Goal: Task Accomplishment & Management: Use online tool/utility

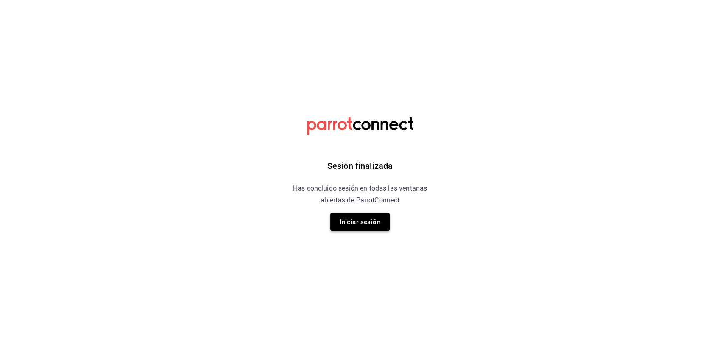
click at [382, 218] on button "Iniciar sesión" at bounding box center [359, 222] width 59 height 18
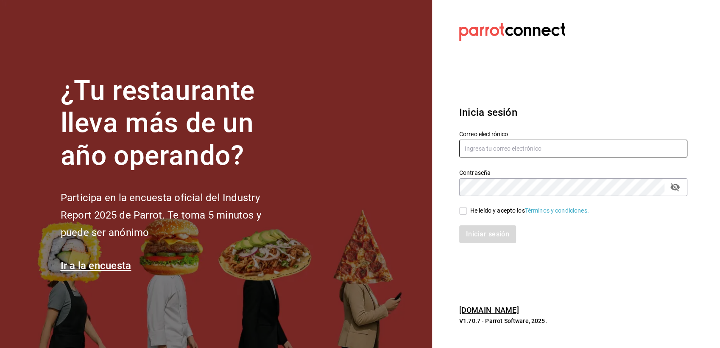
type input "[EMAIL_ADDRESS][DOMAIN_NAME]"
click at [464, 215] on div "Iniciar sesión" at bounding box center [568, 229] width 238 height 28
click at [464, 214] on input "He leído y acepto los Términos y condiciones." at bounding box center [463, 211] width 8 height 8
checkbox input "true"
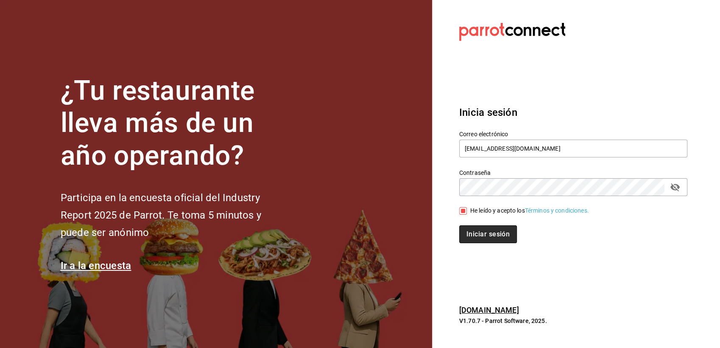
click at [480, 232] on button "Iniciar sesión" at bounding box center [488, 234] width 58 height 18
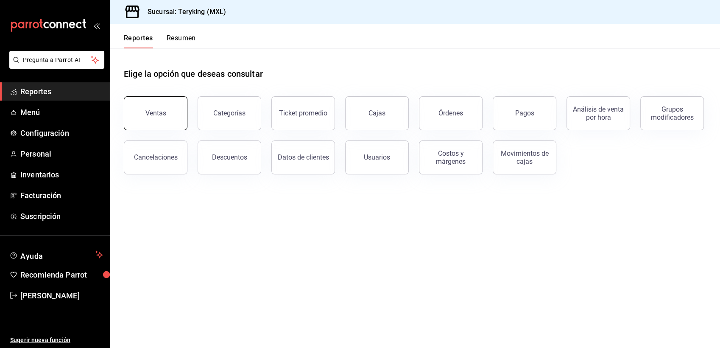
click at [139, 119] on button "Ventas" at bounding box center [156, 113] width 64 height 34
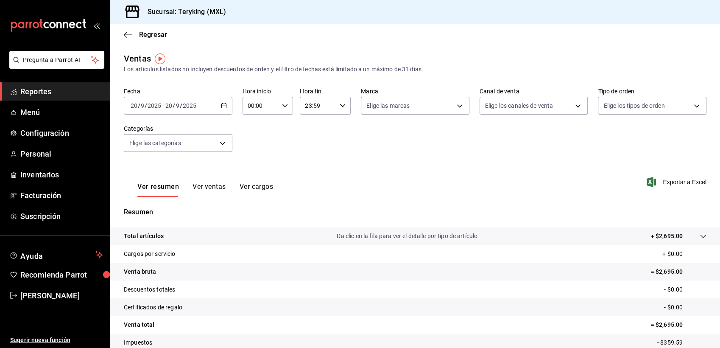
click at [54, 93] on span "Reportes" at bounding box center [61, 91] width 83 height 11
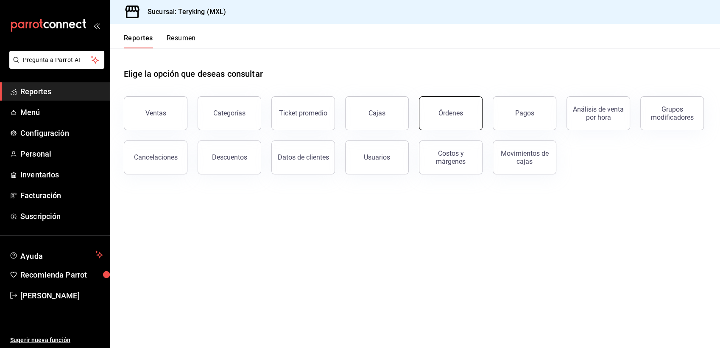
click at [464, 112] on button "Órdenes" at bounding box center [451, 113] width 64 height 34
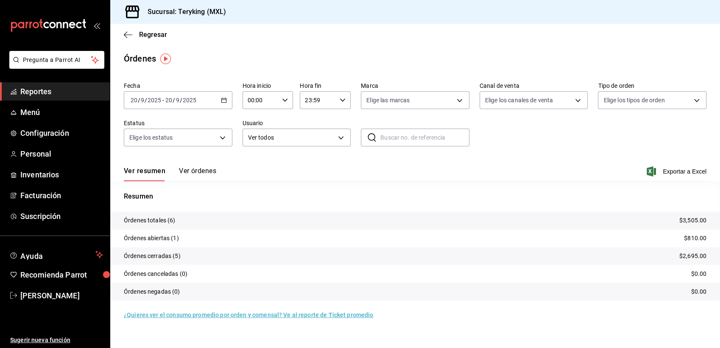
click at [202, 170] on button "Ver órdenes" at bounding box center [197, 174] width 37 height 14
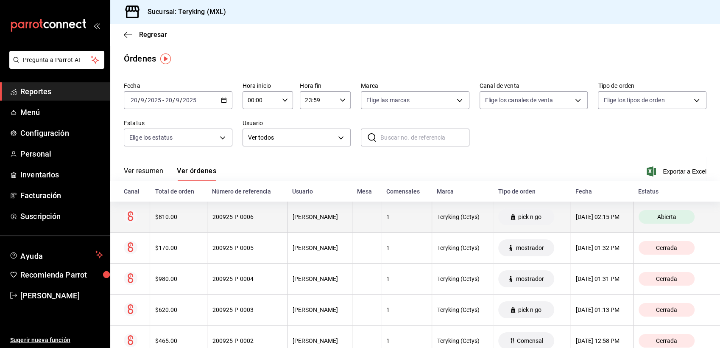
click at [249, 217] on div "200925-P-0006" at bounding box center [247, 216] width 70 height 7
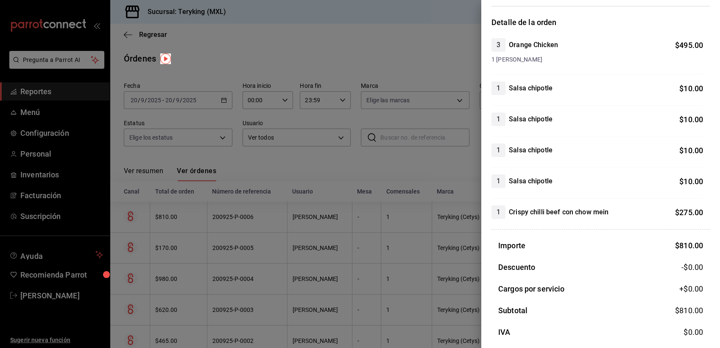
scroll to position [19, 0]
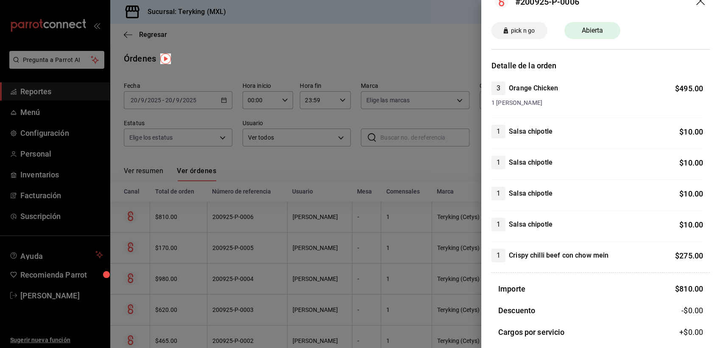
click at [278, 49] on div at bounding box center [360, 174] width 720 height 348
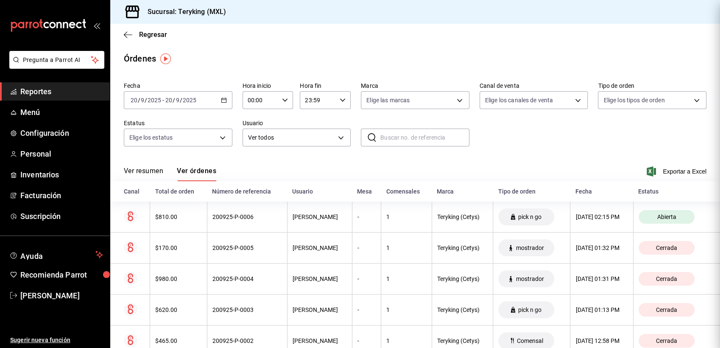
scroll to position [0, 0]
click at [43, 89] on span "Reportes" at bounding box center [61, 91] width 83 height 11
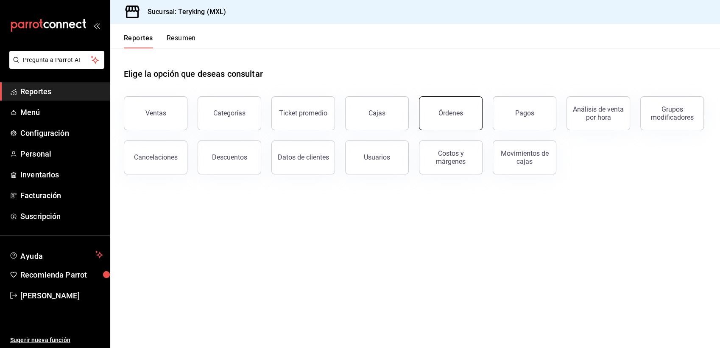
click at [455, 113] on div "Órdenes" at bounding box center [450, 113] width 25 height 8
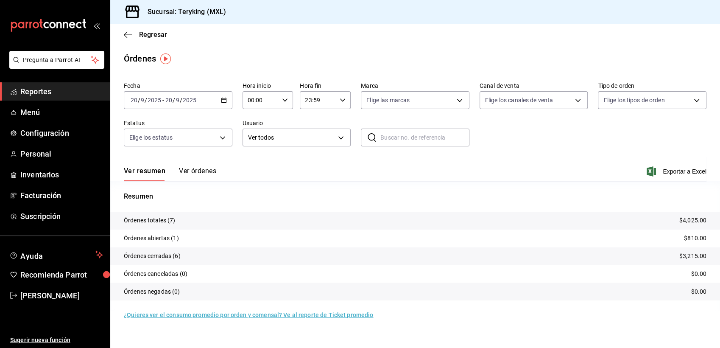
click at [203, 170] on button "Ver órdenes" at bounding box center [197, 174] width 37 height 14
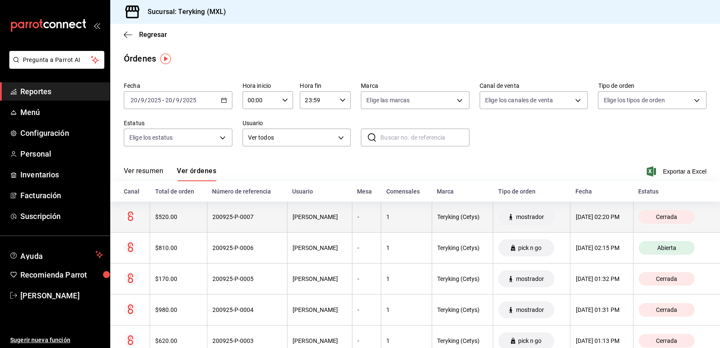
click at [248, 215] on div "200925-P-0007" at bounding box center [247, 216] width 70 height 7
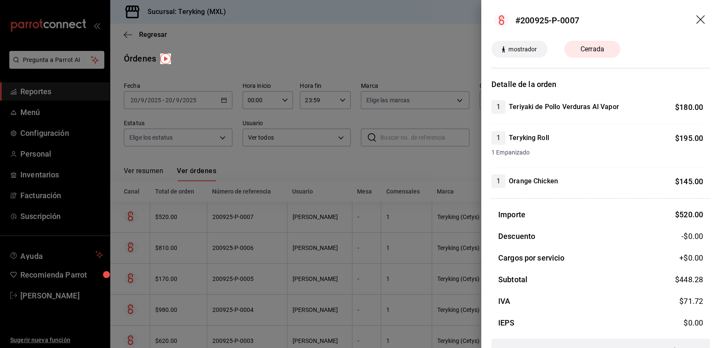
click at [258, 45] on div at bounding box center [360, 174] width 720 height 348
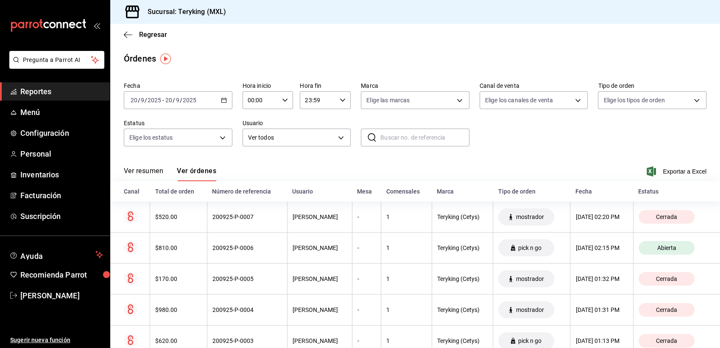
click at [31, 93] on span "Reportes" at bounding box center [61, 91] width 83 height 11
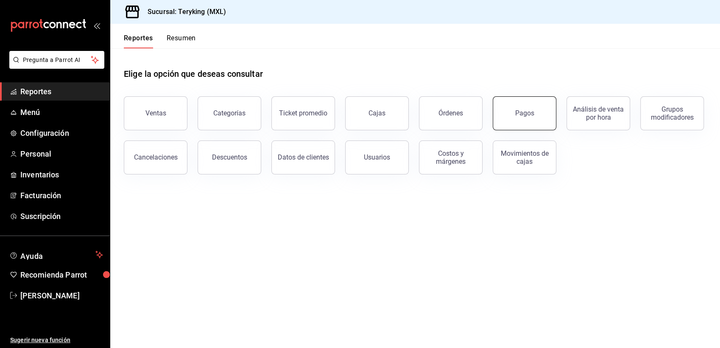
click at [514, 114] on button "Pagos" at bounding box center [524, 113] width 64 height 34
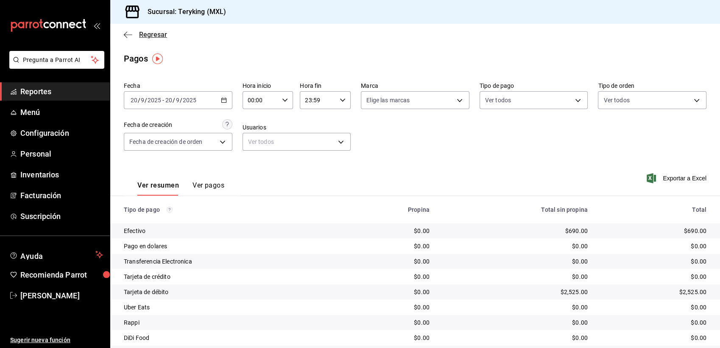
click at [159, 33] on span "Regresar" at bounding box center [153, 35] width 28 height 8
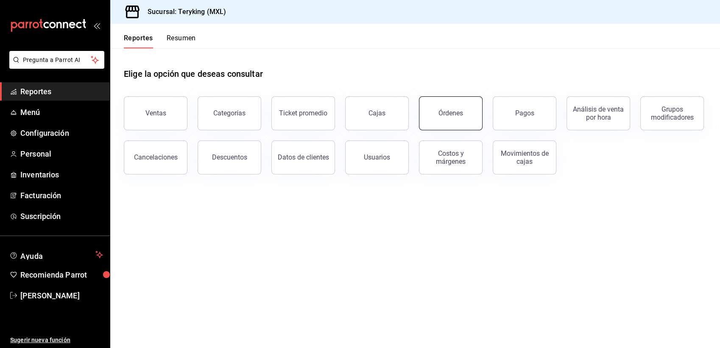
click at [437, 111] on button "Órdenes" at bounding box center [451, 113] width 64 height 34
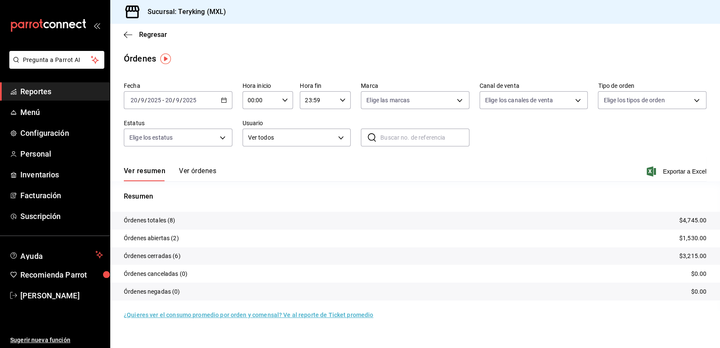
click at [214, 172] on button "Ver órdenes" at bounding box center [197, 174] width 37 height 14
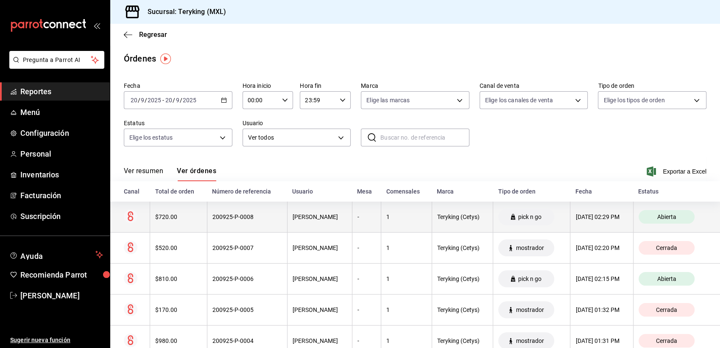
click at [243, 219] on div "200925-P-0008" at bounding box center [247, 216] width 70 height 7
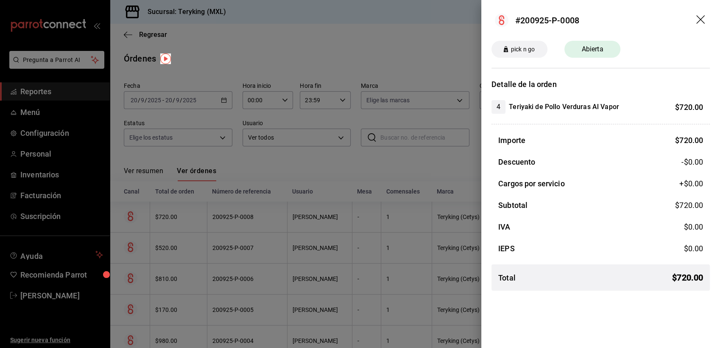
click at [336, 43] on div at bounding box center [360, 174] width 720 height 348
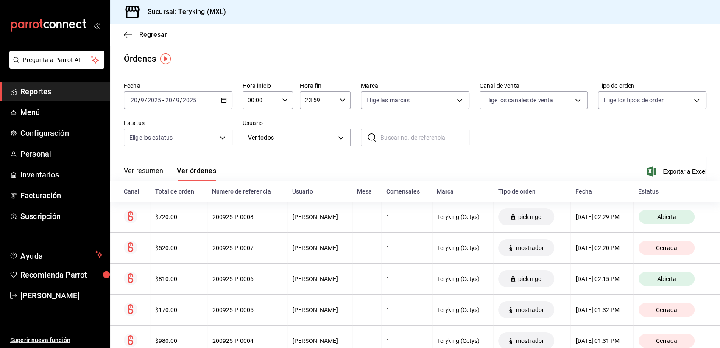
click at [44, 89] on span "Reportes" at bounding box center [61, 91] width 83 height 11
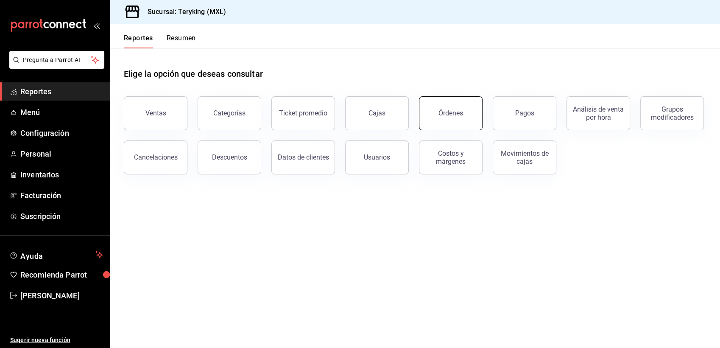
click at [459, 111] on div "Órdenes" at bounding box center [450, 113] width 25 height 8
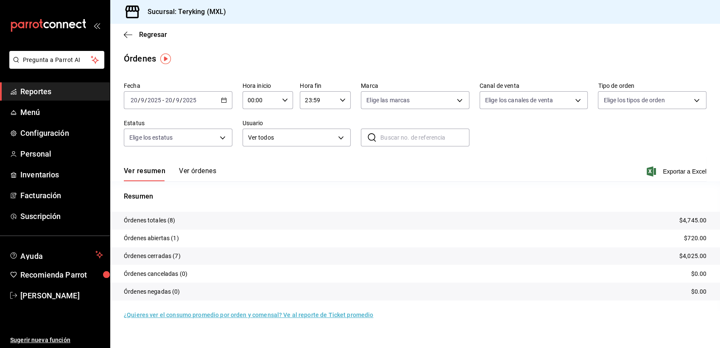
click at [200, 171] on button "Ver órdenes" at bounding box center [197, 174] width 37 height 14
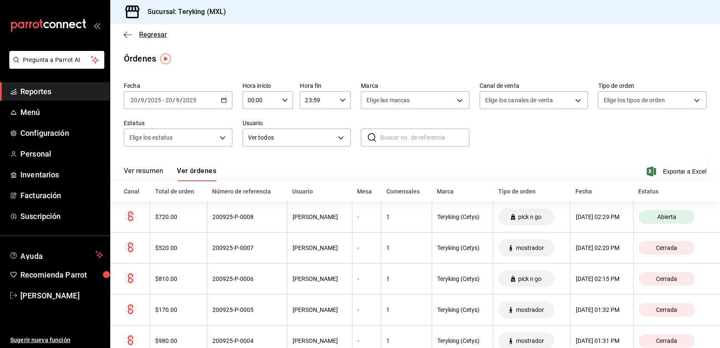
click at [162, 35] on span "Regresar" at bounding box center [153, 35] width 28 height 8
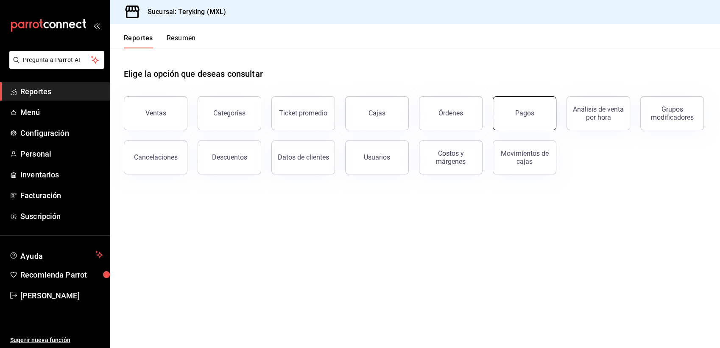
click at [522, 121] on button "Pagos" at bounding box center [524, 113] width 64 height 34
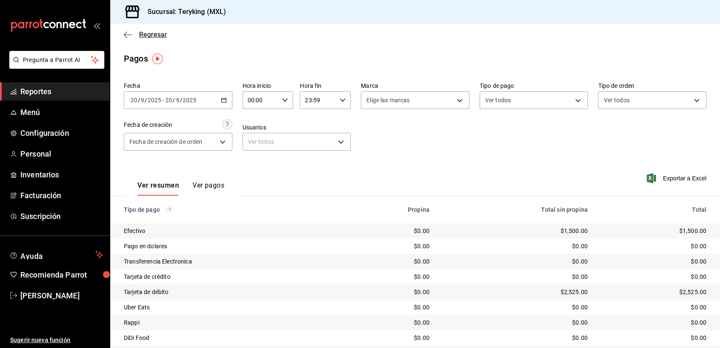
click at [157, 32] on span "Regresar" at bounding box center [153, 35] width 28 height 8
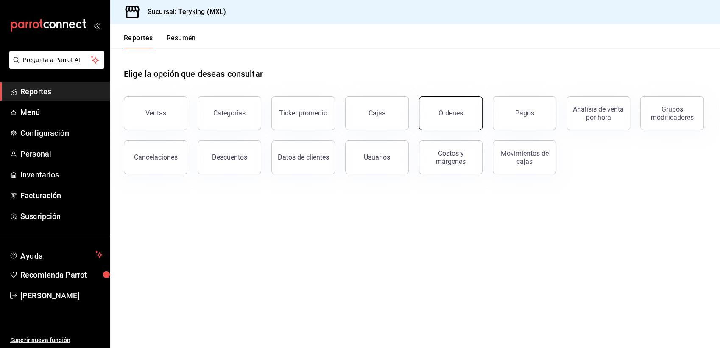
click at [446, 110] on div "Órdenes" at bounding box center [450, 113] width 25 height 8
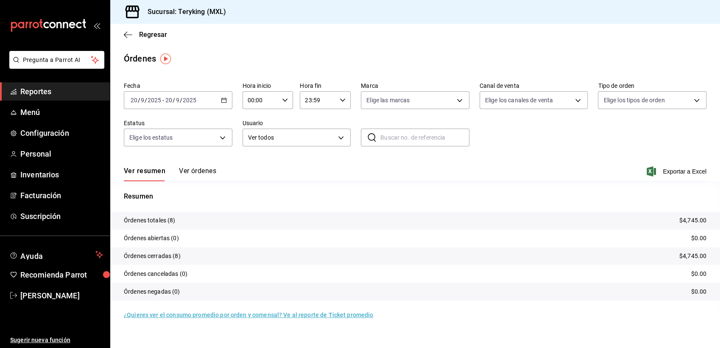
click at [200, 168] on button "Ver órdenes" at bounding box center [197, 174] width 37 height 14
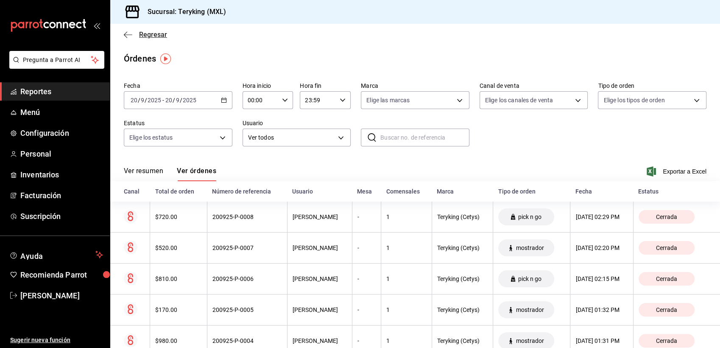
click at [163, 34] on span "Regresar" at bounding box center [153, 35] width 28 height 8
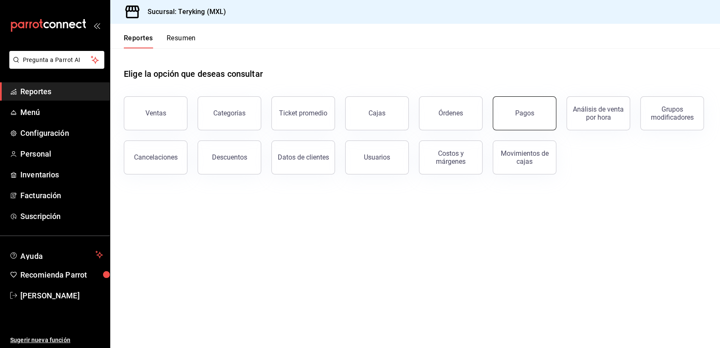
click at [517, 117] on button "Pagos" at bounding box center [524, 113] width 64 height 34
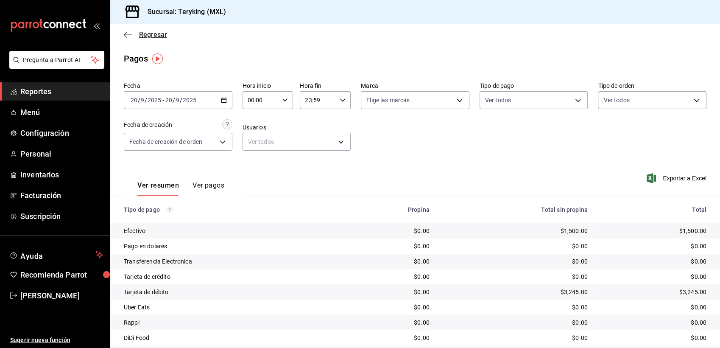
click at [153, 31] on span "Regresar" at bounding box center [153, 35] width 28 height 8
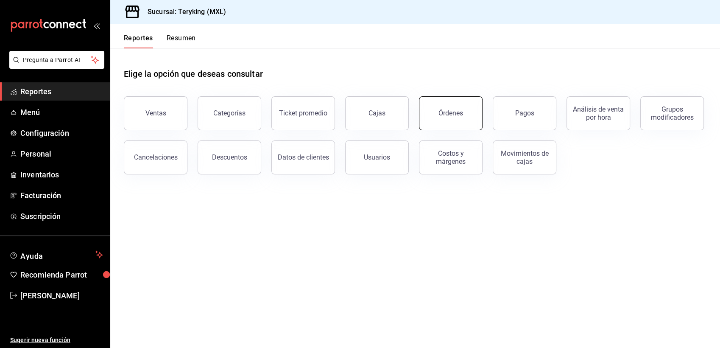
click at [448, 104] on button "Órdenes" at bounding box center [451, 113] width 64 height 34
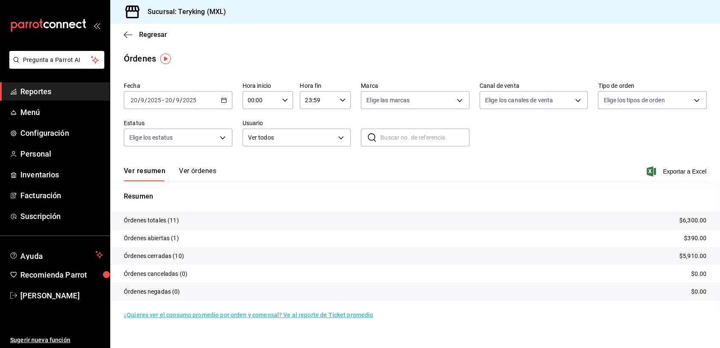
click at [191, 173] on button "Ver órdenes" at bounding box center [197, 174] width 37 height 14
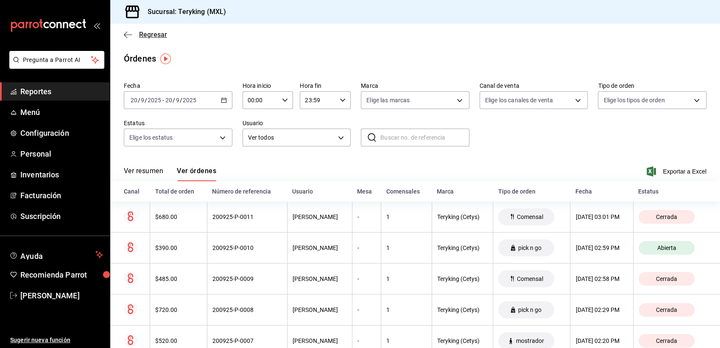
click at [159, 37] on span "Regresar" at bounding box center [153, 35] width 28 height 8
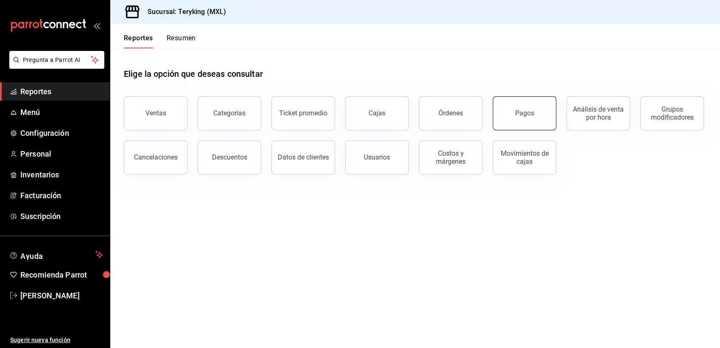
click at [519, 109] on div "Pagos" at bounding box center [524, 113] width 19 height 8
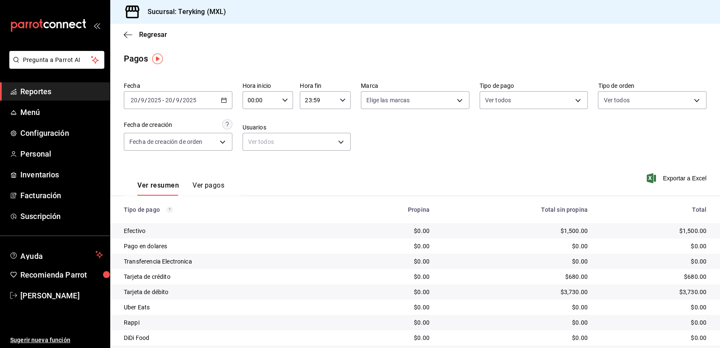
click at [45, 93] on span "Reportes" at bounding box center [61, 91] width 83 height 11
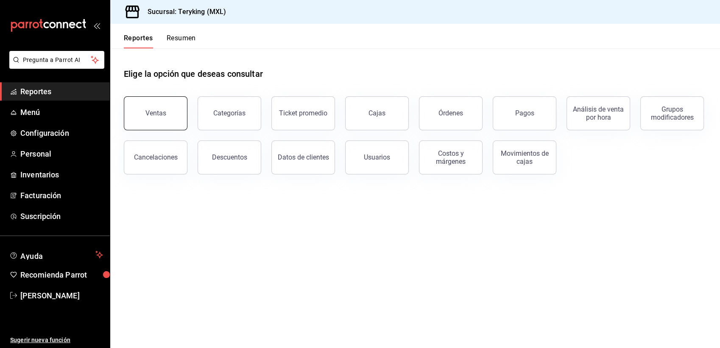
click at [167, 120] on button "Ventas" at bounding box center [156, 113] width 64 height 34
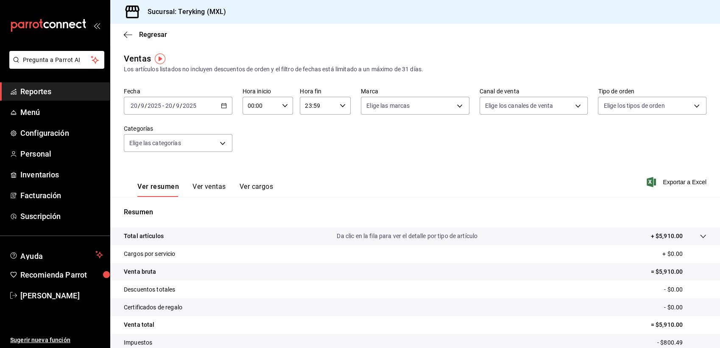
click at [50, 90] on span "Reportes" at bounding box center [61, 91] width 83 height 11
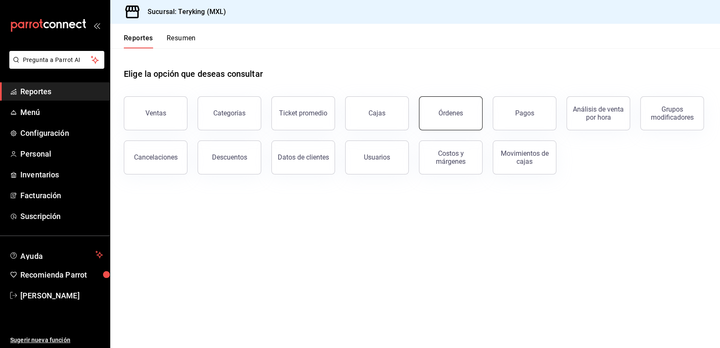
click at [453, 109] on div "Órdenes" at bounding box center [450, 113] width 25 height 8
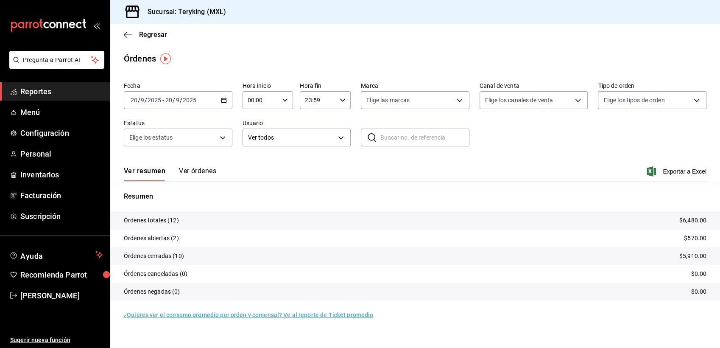
click at [200, 173] on button "Ver órdenes" at bounding box center [197, 174] width 37 height 14
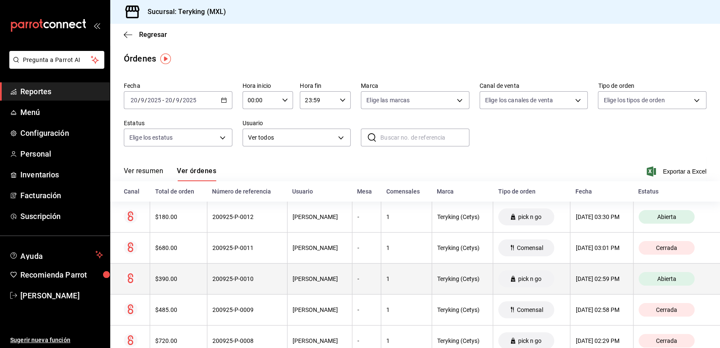
click at [269, 283] on th "200925-P-0010" at bounding box center [247, 278] width 80 height 31
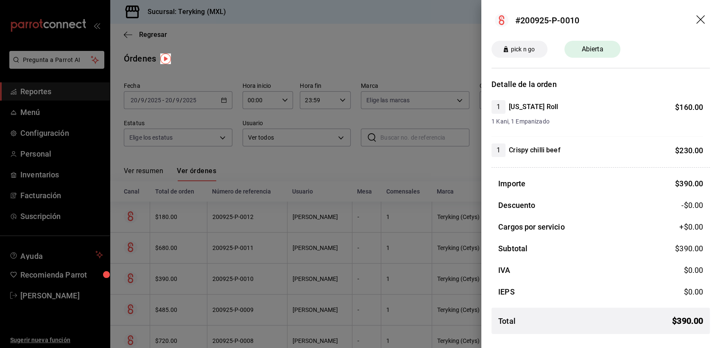
click at [315, 171] on div at bounding box center [360, 174] width 720 height 348
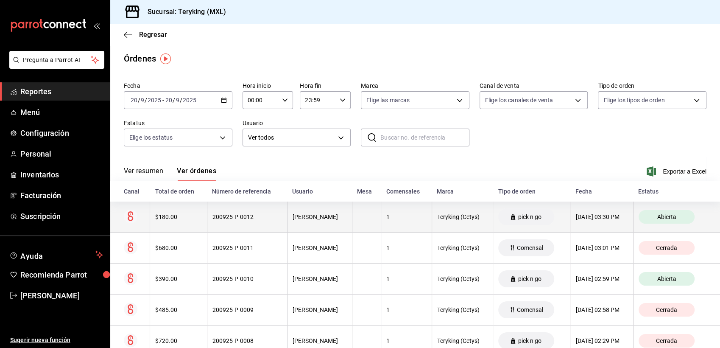
click at [266, 220] on div "200925-P-0012" at bounding box center [247, 216] width 70 height 7
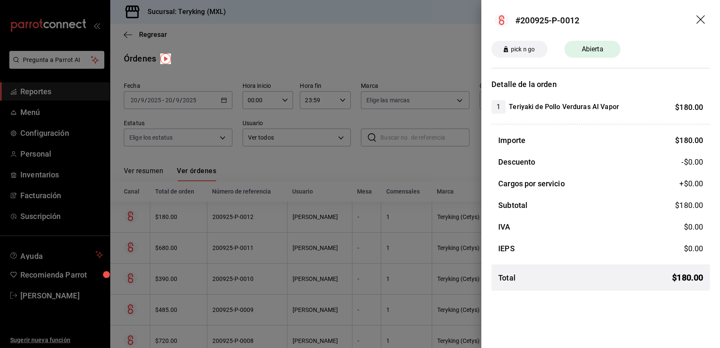
click at [289, 161] on div at bounding box center [360, 174] width 720 height 348
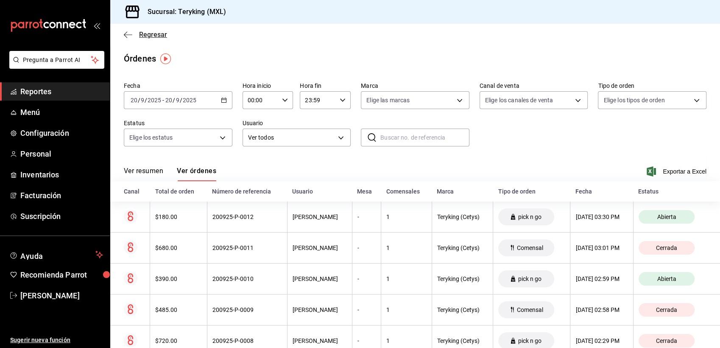
click at [153, 32] on span "Regresar" at bounding box center [153, 35] width 28 height 8
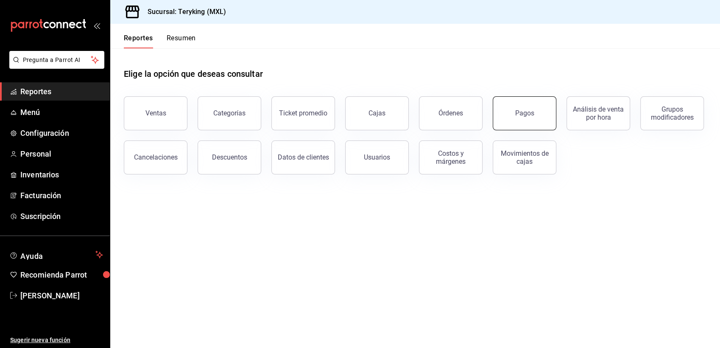
click at [518, 119] on button "Pagos" at bounding box center [524, 113] width 64 height 34
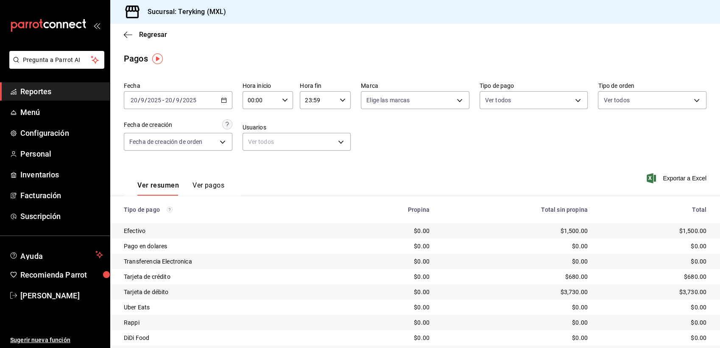
click at [35, 91] on span "Reportes" at bounding box center [61, 91] width 83 height 11
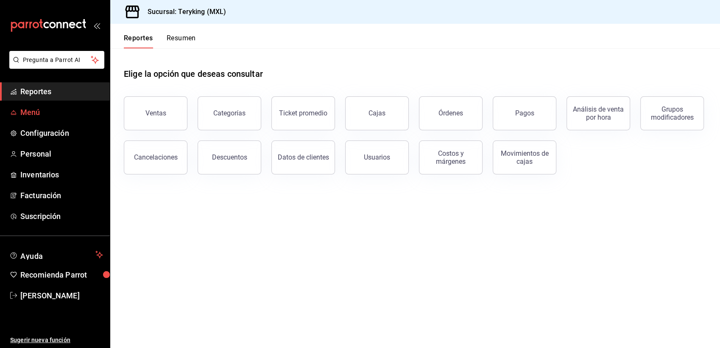
click at [44, 114] on span "Menú" at bounding box center [61, 111] width 83 height 11
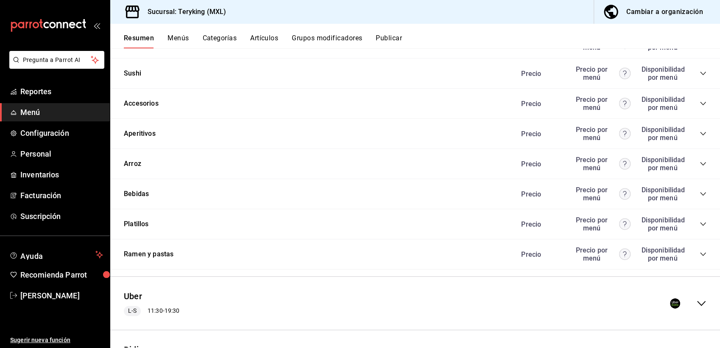
scroll to position [486, 0]
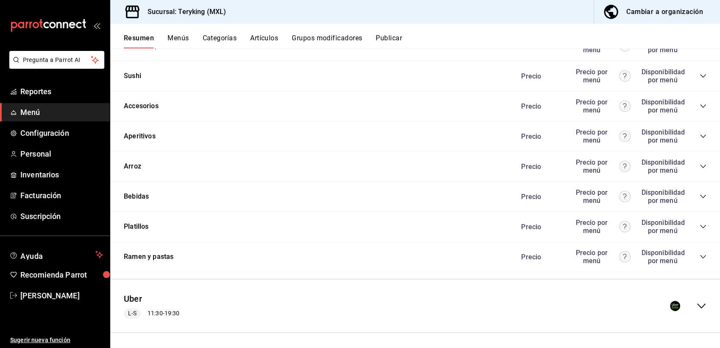
click at [699, 200] on icon "collapse-category-row" at bounding box center [702, 196] width 7 height 7
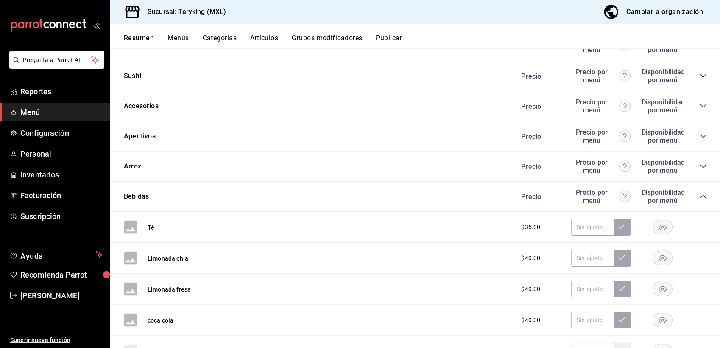
click at [654, 265] on rect "button" at bounding box center [662, 258] width 19 height 14
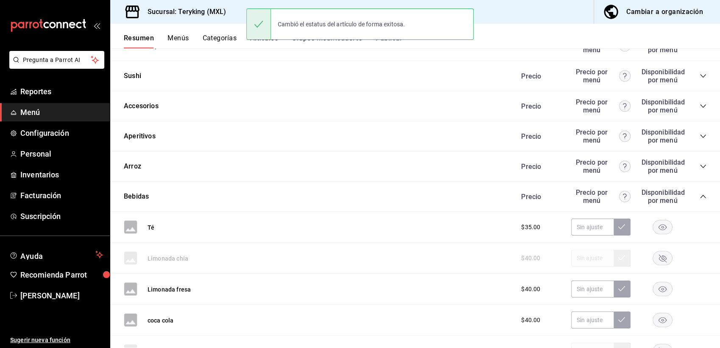
click at [658, 292] on icon "button" at bounding box center [662, 289] width 8 height 6
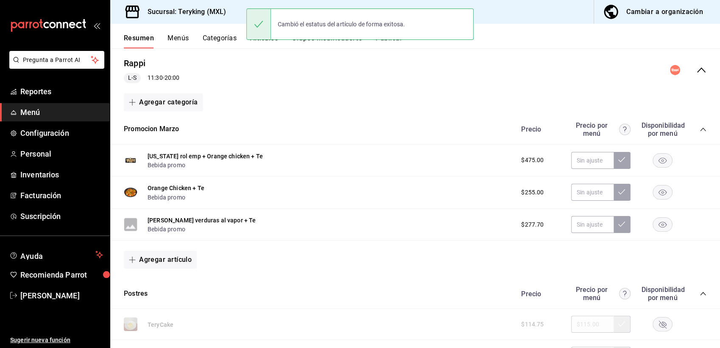
scroll to position [0, 0]
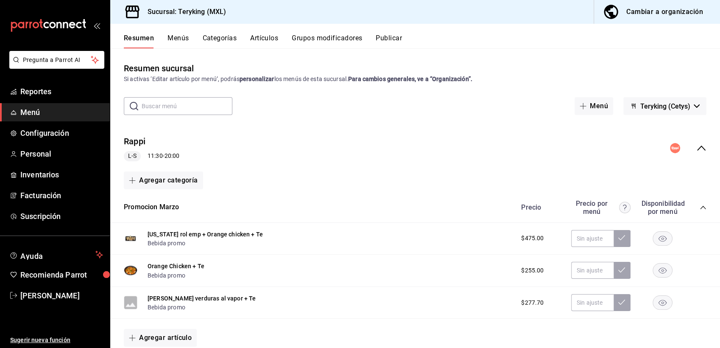
click at [393, 36] on button "Publicar" at bounding box center [388, 41] width 26 height 14
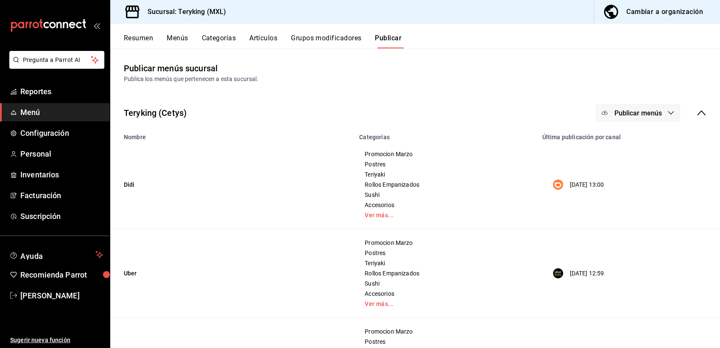
click at [633, 118] on button "Publicar menús" at bounding box center [637, 113] width 85 height 18
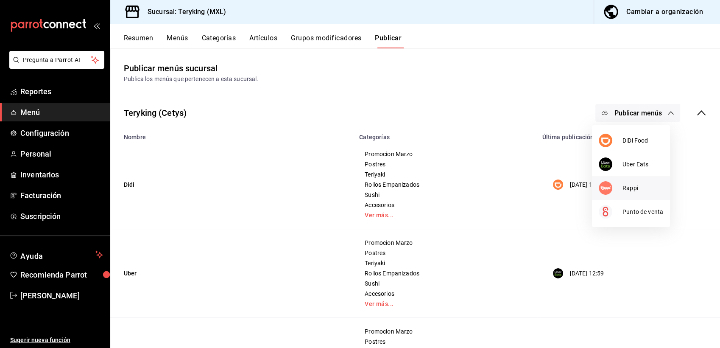
click at [631, 187] on span "Rappi" at bounding box center [642, 188] width 41 height 9
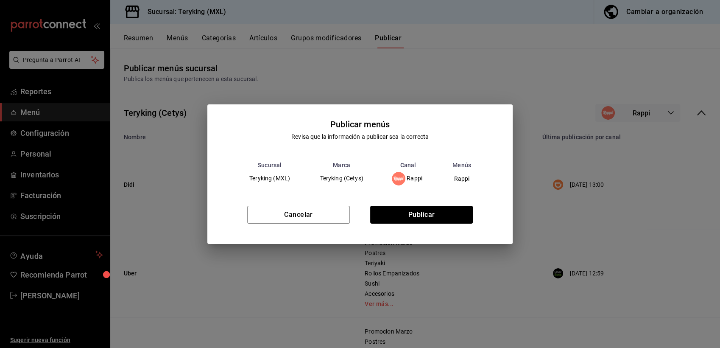
click at [437, 225] on div "Cancelar Publicar" at bounding box center [359, 218] width 305 height 52
click at [436, 217] on button "Publicar" at bounding box center [421, 215] width 103 height 18
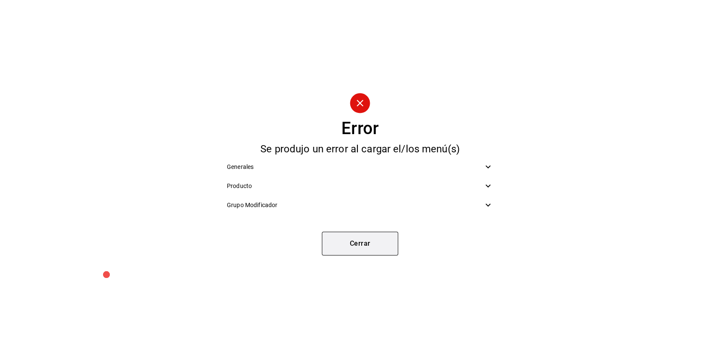
click at [340, 236] on button "Cerrar" at bounding box center [360, 243] width 76 height 24
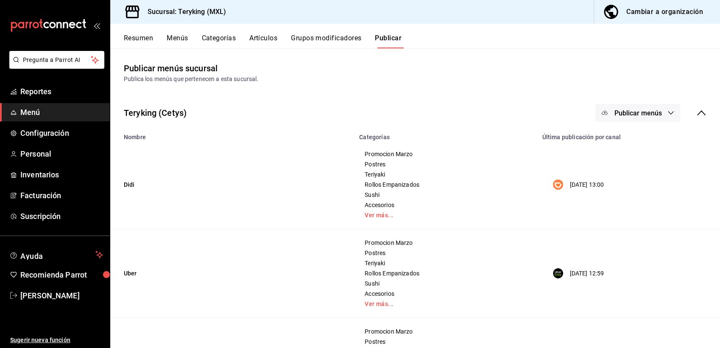
click at [148, 36] on button "Resumen" at bounding box center [138, 41] width 29 height 14
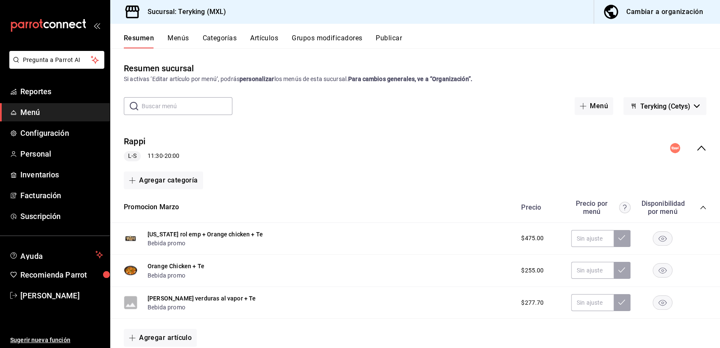
click at [696, 147] on icon "collapse-menu-row" at bounding box center [701, 148] width 10 height 10
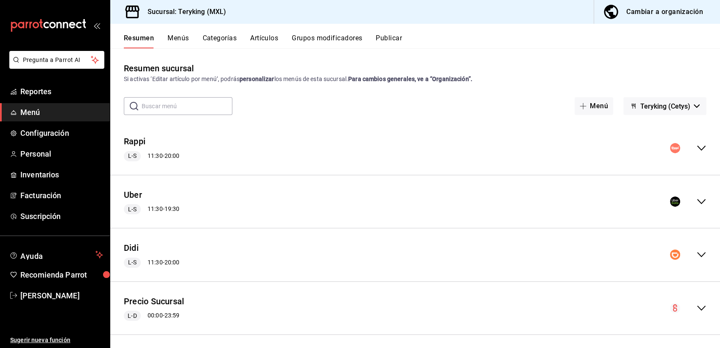
click at [696, 199] on icon "collapse-menu-row" at bounding box center [701, 201] width 10 height 10
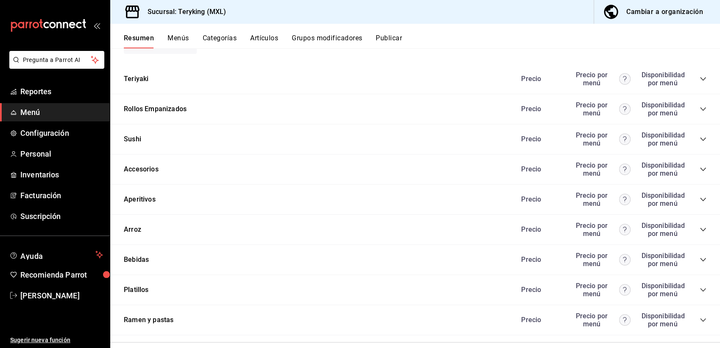
scroll to position [489, 0]
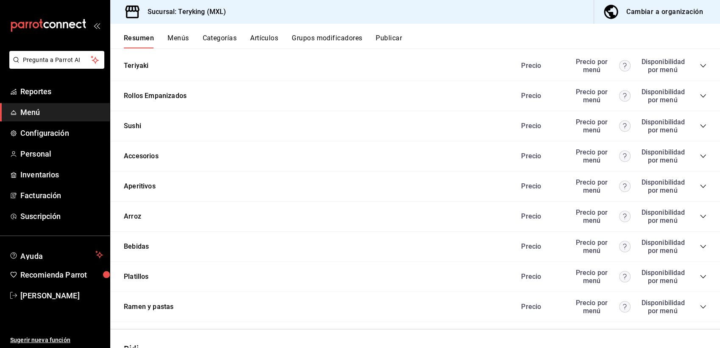
click at [699, 248] on icon "collapse-category-row" at bounding box center [702, 246] width 7 height 7
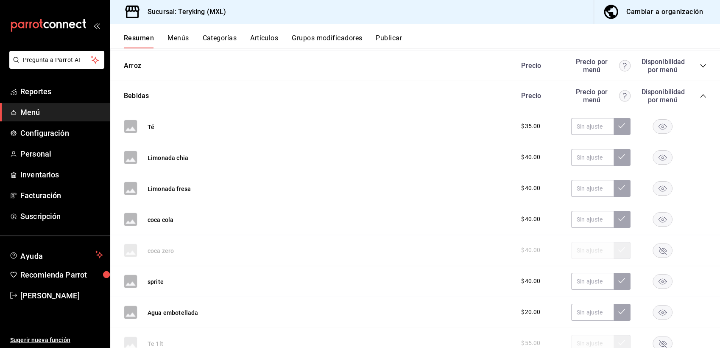
scroll to position [676, 0]
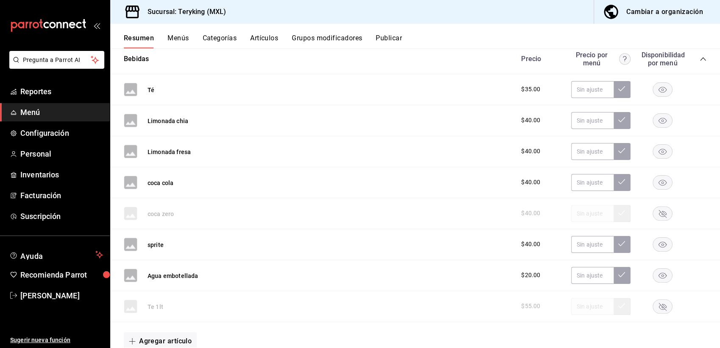
click at [660, 122] on rect "button" at bounding box center [662, 120] width 19 height 14
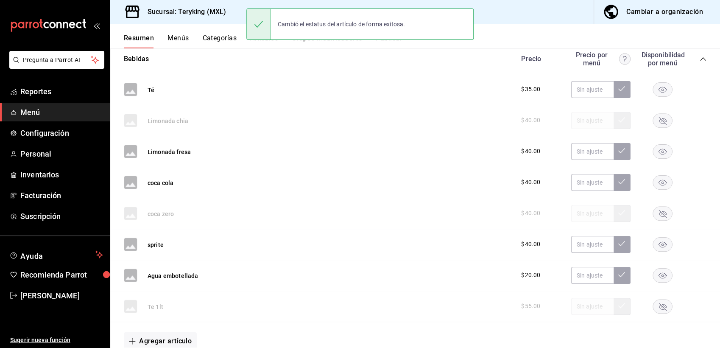
click at [654, 154] on rect "button" at bounding box center [662, 151] width 19 height 14
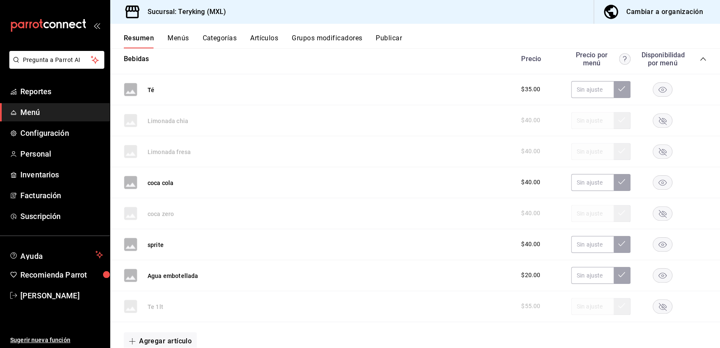
click at [393, 39] on button "Publicar" at bounding box center [388, 41] width 26 height 14
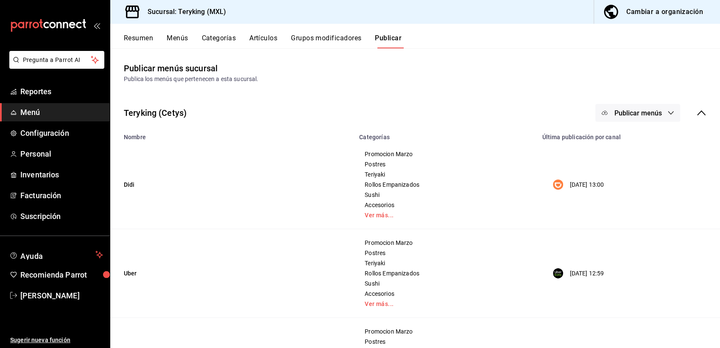
click at [630, 110] on span "Publicar menús" at bounding box center [637, 113] width 47 height 8
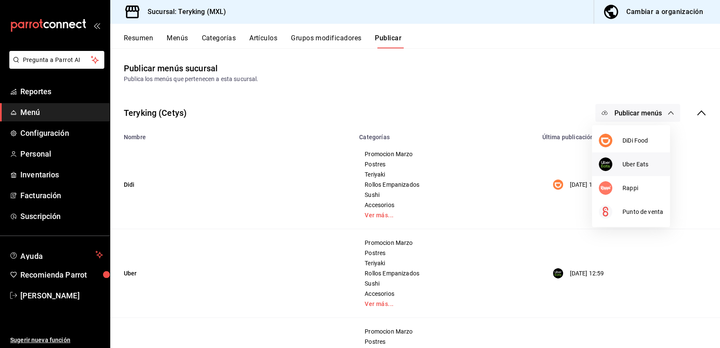
click at [625, 167] on span "Uber Eats" at bounding box center [642, 164] width 41 height 9
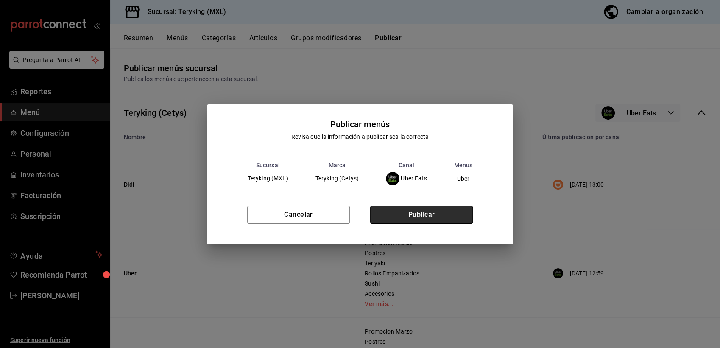
click at [456, 211] on button "Publicar" at bounding box center [421, 215] width 103 height 18
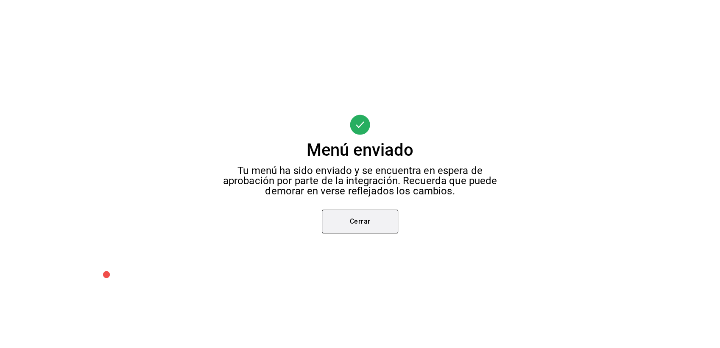
click at [359, 214] on button "Cerrar" at bounding box center [360, 221] width 76 height 24
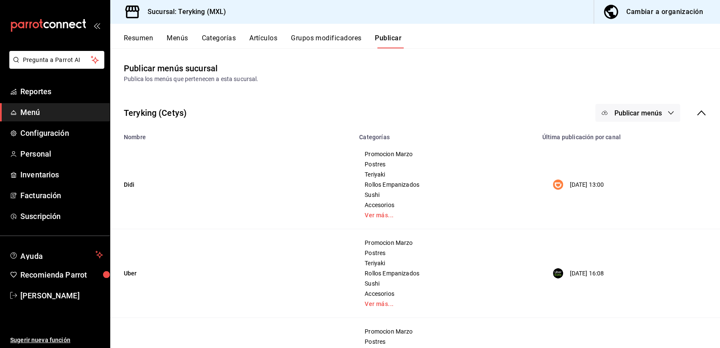
click at [136, 39] on button "Resumen" at bounding box center [138, 41] width 29 height 14
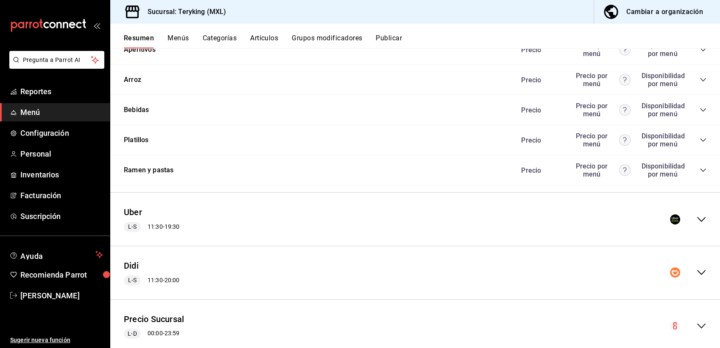
scroll to position [598, 0]
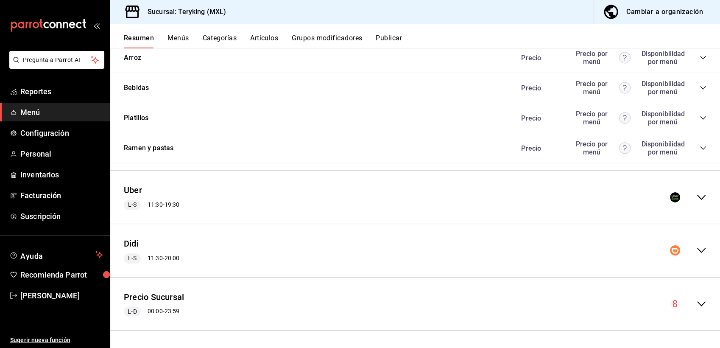
click at [696, 250] on icon "collapse-menu-row" at bounding box center [701, 250] width 10 height 10
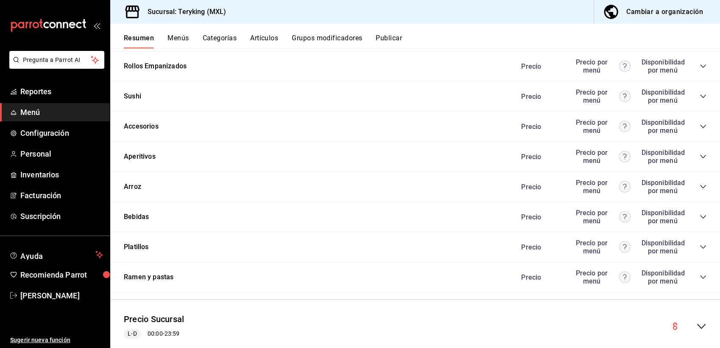
scroll to position [1174, 0]
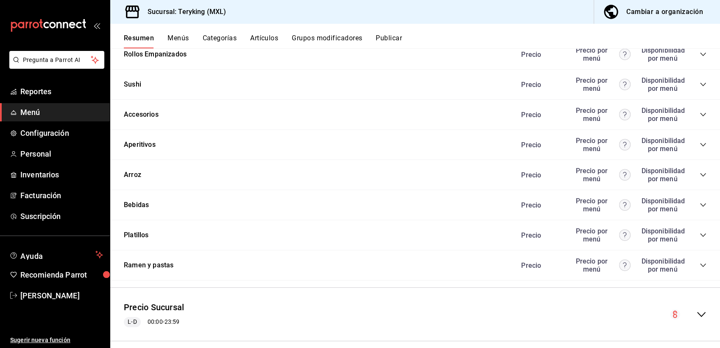
click at [699, 208] on icon "collapse-category-row" at bounding box center [702, 204] width 7 height 7
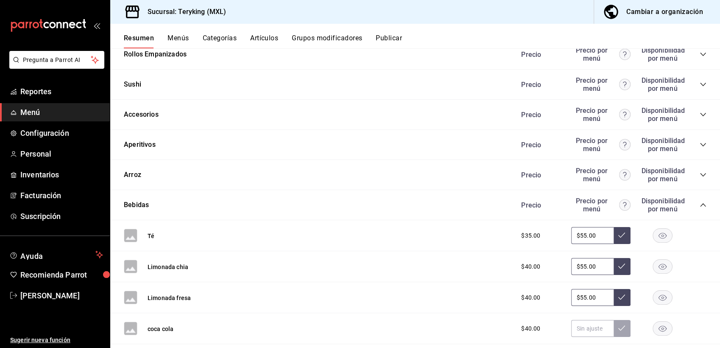
click at [654, 273] on rect "button" at bounding box center [662, 266] width 19 height 14
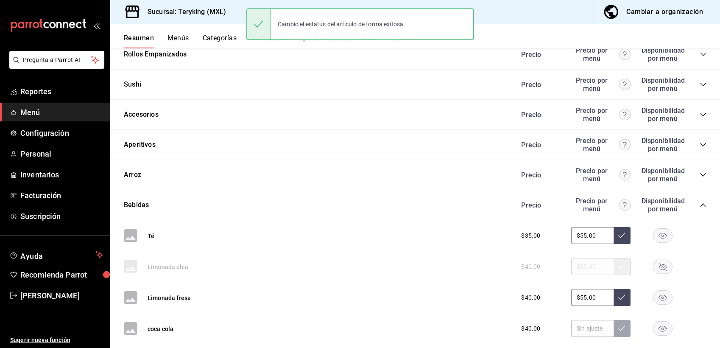
click at [658, 300] on icon "button" at bounding box center [662, 298] width 8 height 6
click at [396, 43] on button "Publicar" at bounding box center [388, 41] width 26 height 14
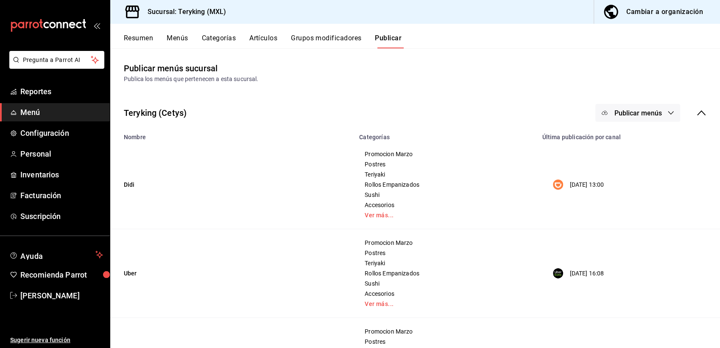
click at [625, 111] on span "Publicar menús" at bounding box center [637, 113] width 47 height 8
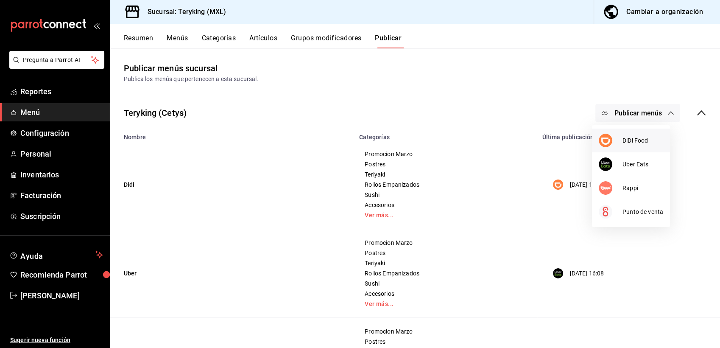
click at [634, 142] on span "DiDi Food" at bounding box center [642, 140] width 41 height 9
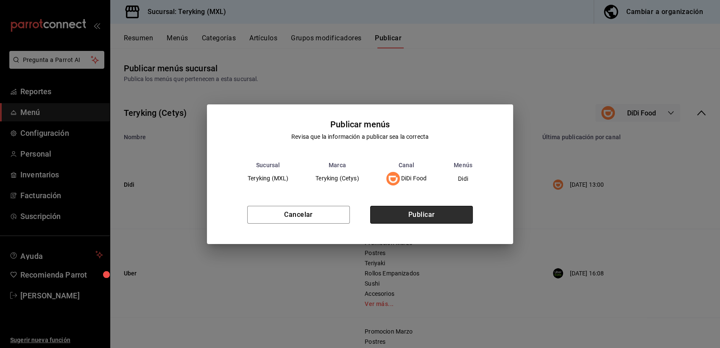
click at [426, 211] on button "Publicar" at bounding box center [421, 215] width 103 height 18
